Goal: Entertainment & Leisure: Consume media (video, audio)

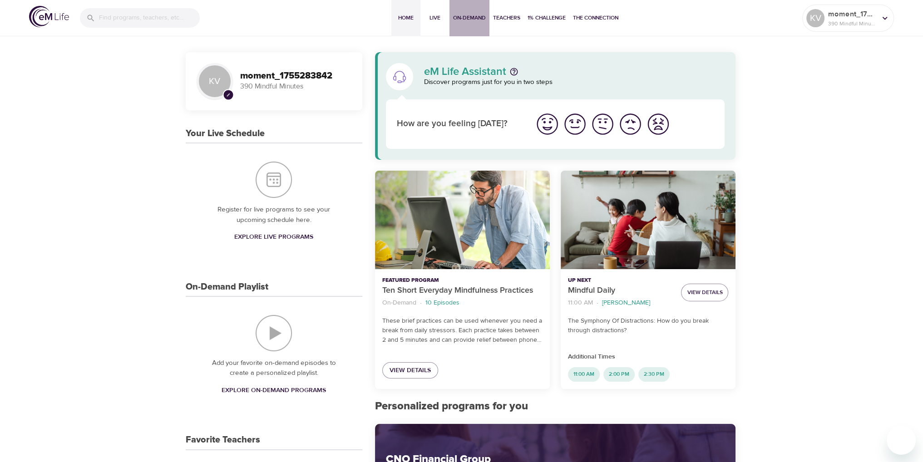
click at [469, 19] on span "On-Demand" at bounding box center [469, 18] width 33 height 10
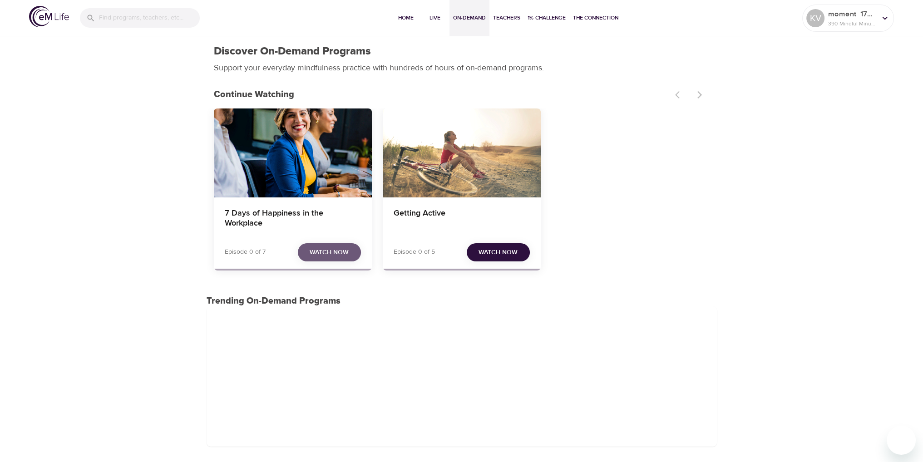
click at [331, 244] on button "Watch Now" at bounding box center [329, 252] width 63 height 19
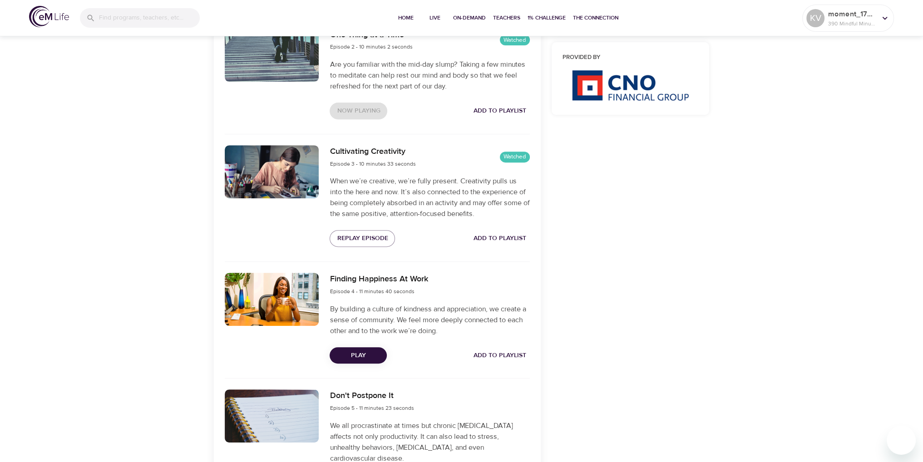
scroll to position [590, 0]
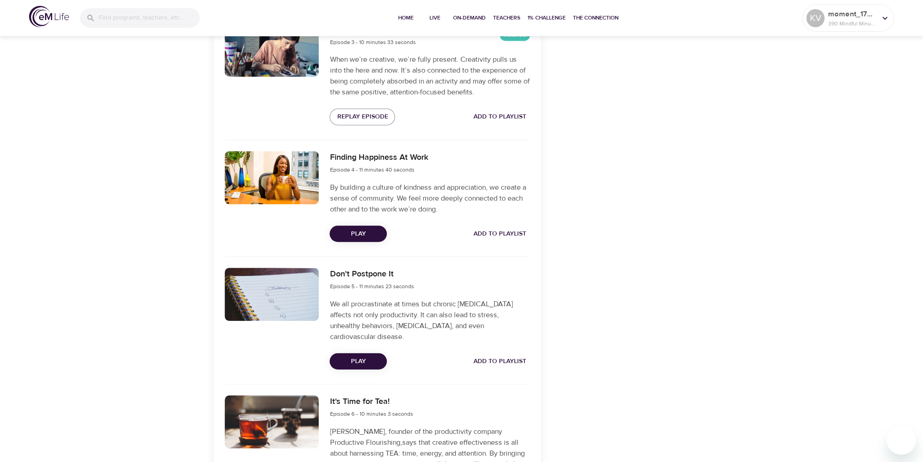
click at [355, 222] on div "Finding Happiness At Work Episode 4 - 11 minutes 40 seconds By building a cultu…" at bounding box center [429, 197] width 211 height 102
click at [359, 231] on span "Play" at bounding box center [358, 233] width 43 height 11
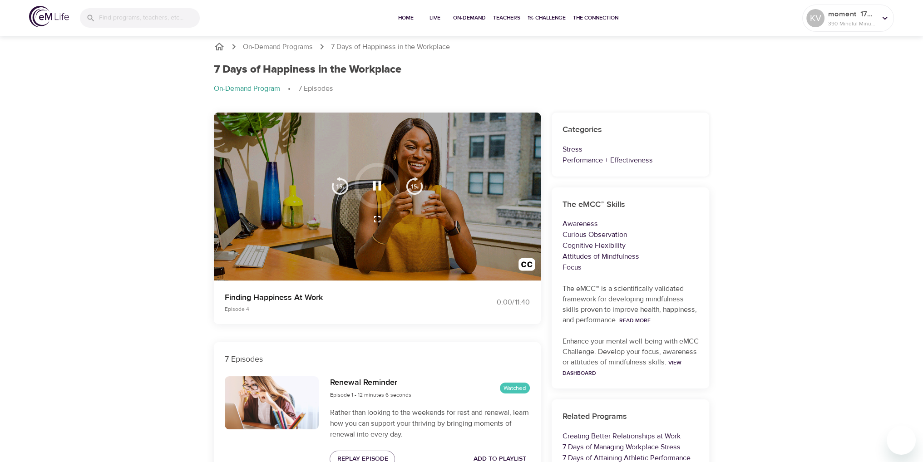
scroll to position [0, 0]
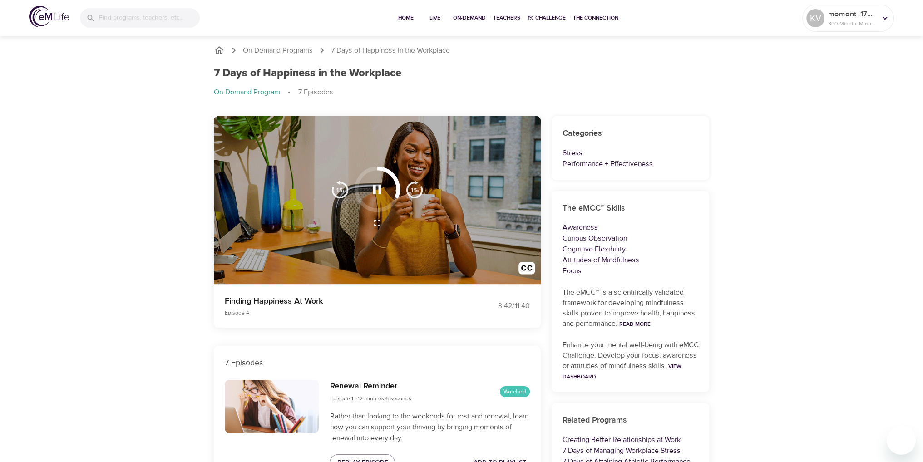
click at [713, 17] on div "Home Live On-Demand Teachers 1% Challenge The Connection" at bounding box center [506, 18] width 591 height 36
